Goal: Navigation & Orientation: Find specific page/section

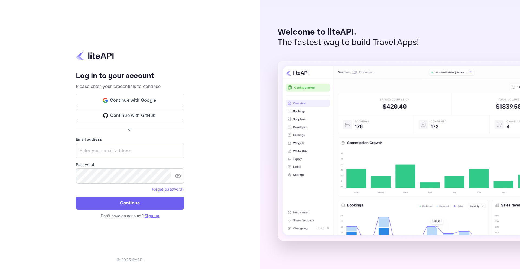
type input "[EMAIL_ADDRESS]"
click at [143, 208] on button "Continue" at bounding box center [130, 203] width 108 height 13
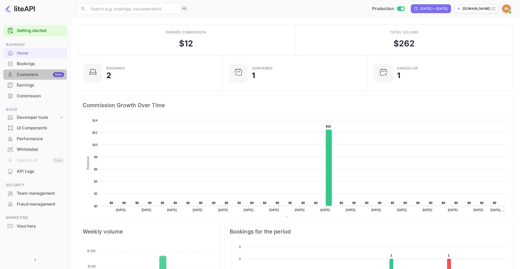
click at [28, 77] on div "Customers New" at bounding box center [40, 75] width 47 height 6
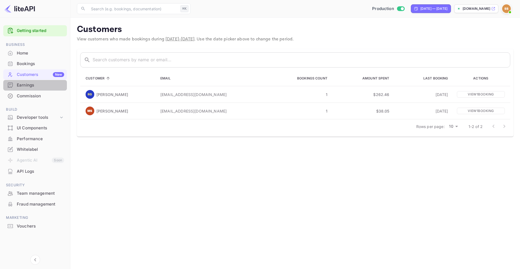
click at [26, 88] on div "Earnings" at bounding box center [40, 85] width 47 height 6
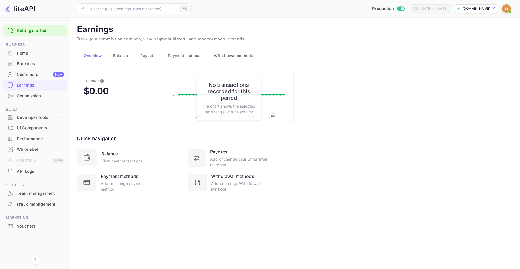
click at [34, 100] on div "Commission" at bounding box center [35, 96] width 64 height 11
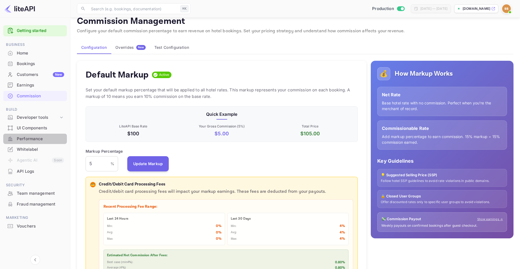
scroll to position [8, 0]
click at [41, 142] on div "Performance" at bounding box center [35, 139] width 64 height 11
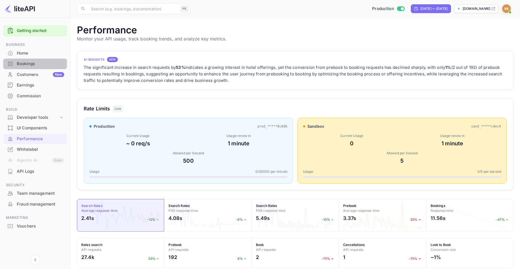
click at [35, 61] on div "Bookings" at bounding box center [40, 64] width 47 height 6
